Goal: Browse casually

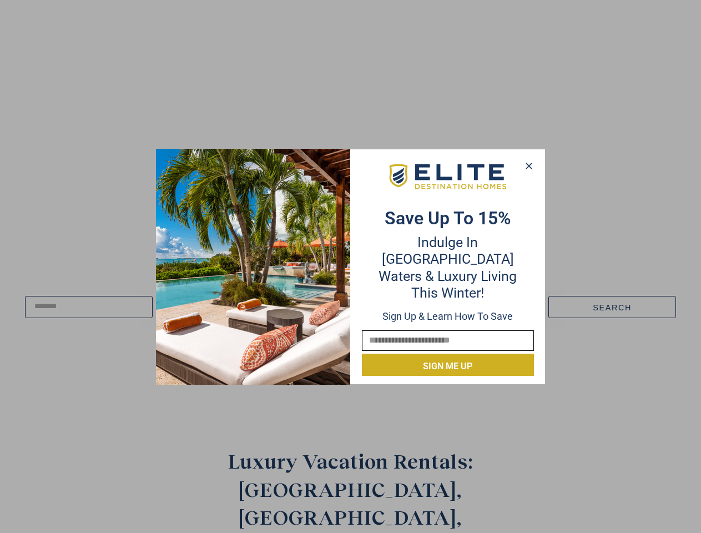
click at [351, 266] on div "Save up to 15% Indulge in Turquoise Waters & Luxury Living this winter! Sign up…" at bounding box center [448, 266] width 194 height 219
click at [528, 166] on icon at bounding box center [529, 166] width 6 height 6
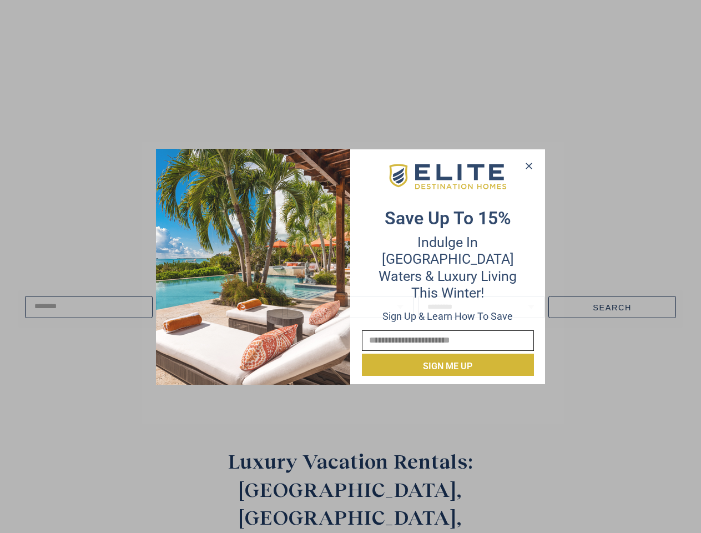
click at [529, 166] on icon at bounding box center [529, 166] width 6 height 6
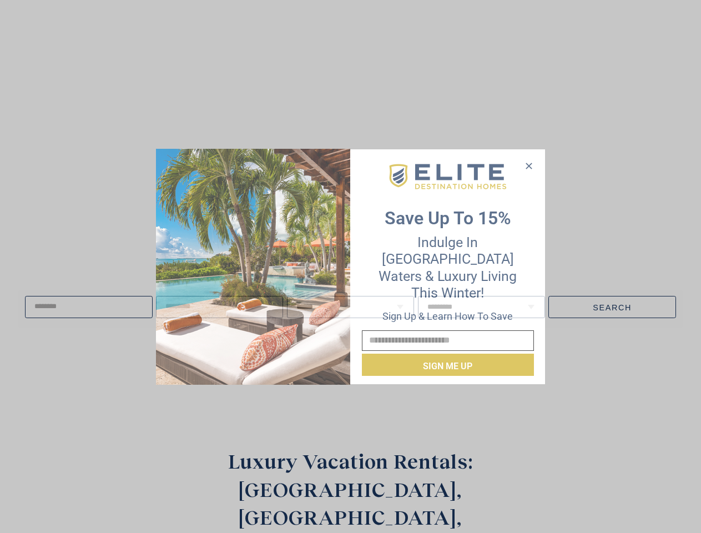
click at [528, 165] on icon at bounding box center [529, 166] width 6 height 6
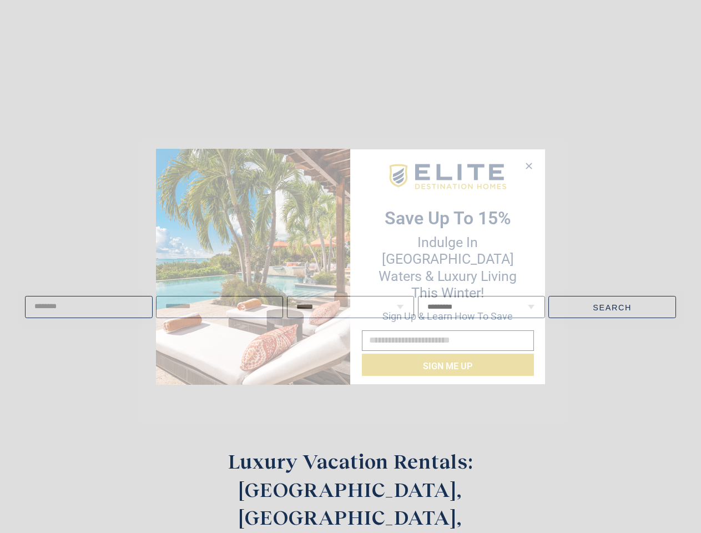
click at [253, 266] on img at bounding box center [253, 267] width 194 height 236
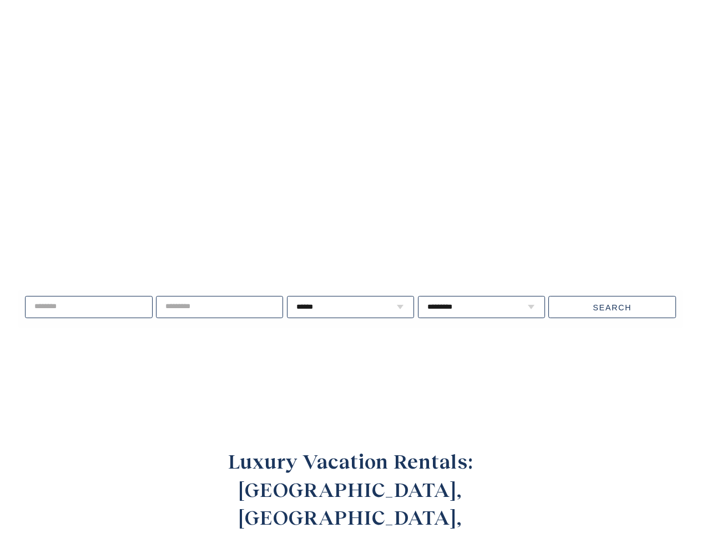
click at [448, 185] on video at bounding box center [351, 203] width 812 height 406
click at [448, 357] on div "Live well, travel often. ****** * * * * * * * * * ** ** ** ** ** ** **" at bounding box center [350, 307] width 701 height 143
